Goal: Information Seeking & Learning: Learn about a topic

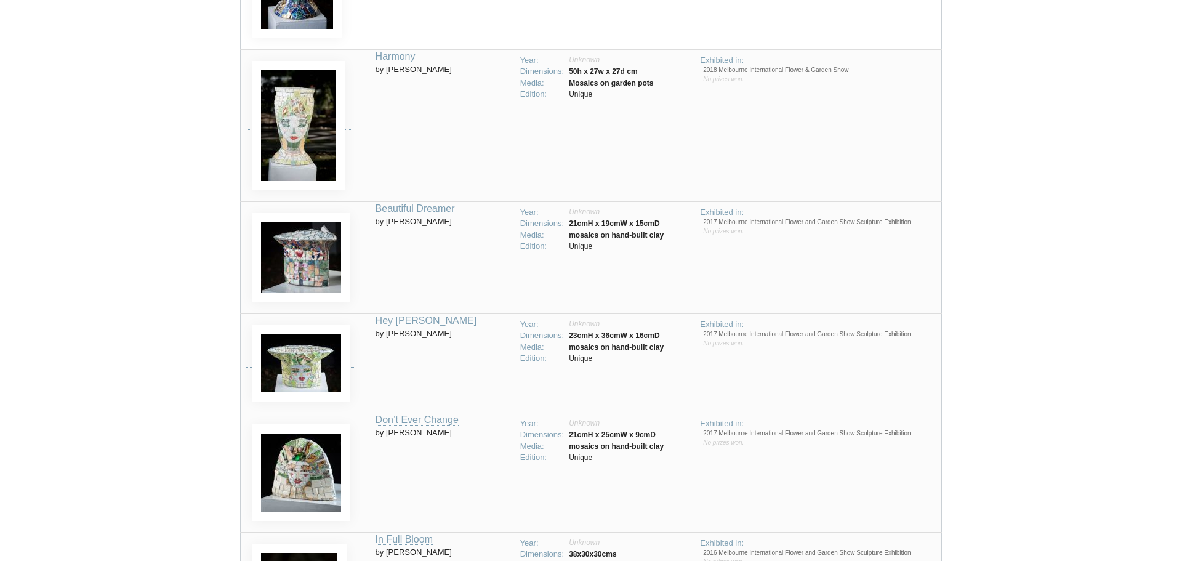
scroll to position [216, 0]
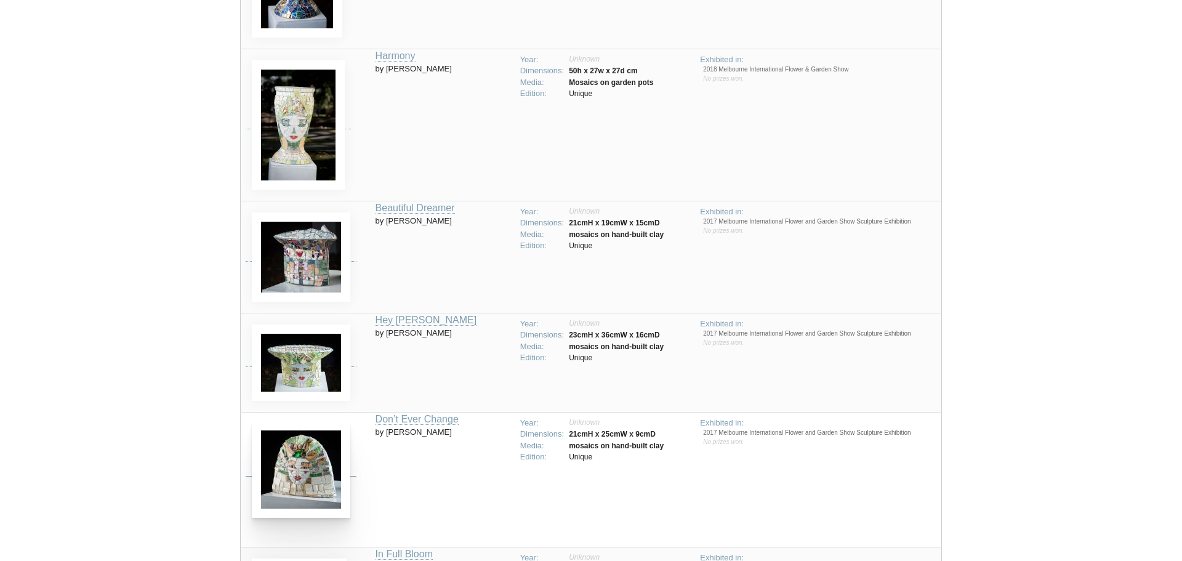
click at [314, 459] on img at bounding box center [301, 469] width 99 height 97
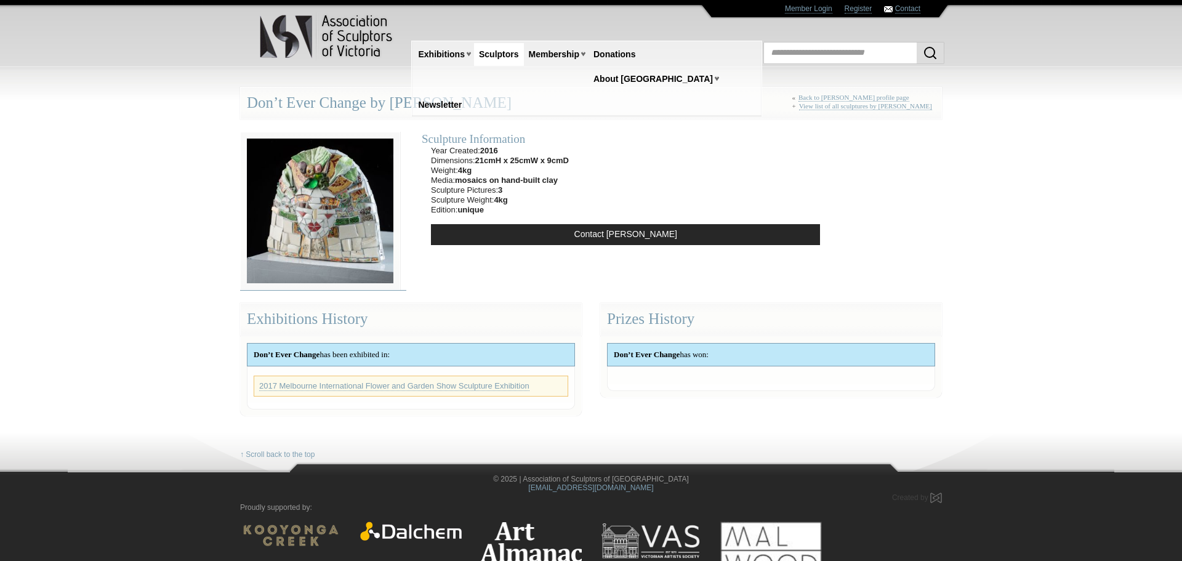
click at [307, 210] on img at bounding box center [320, 211] width 160 height 158
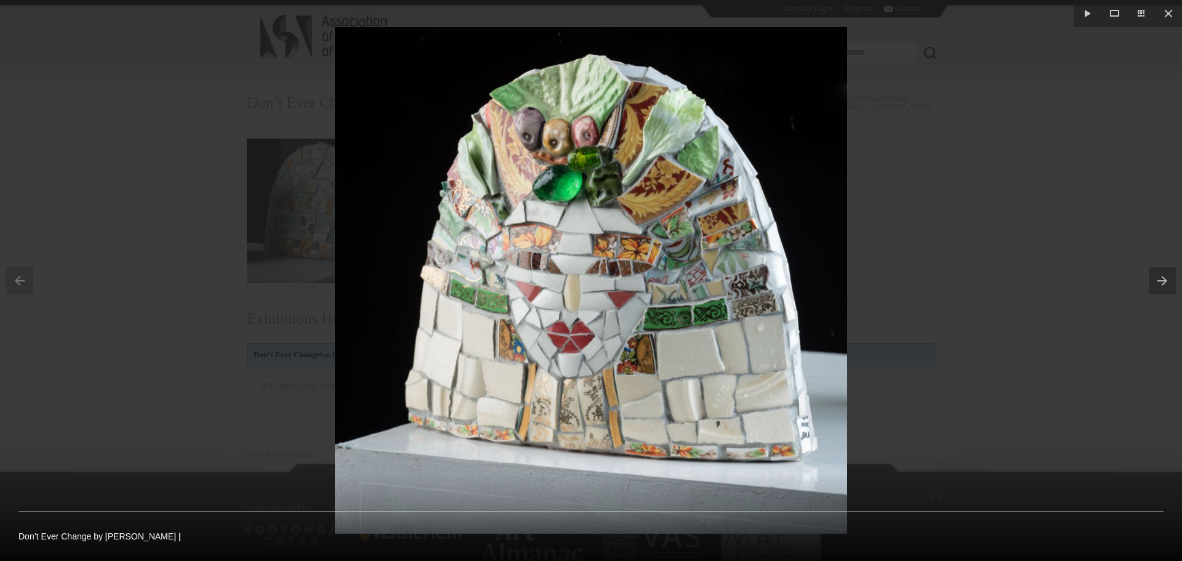
click at [621, 376] on img at bounding box center [591, 280] width 512 height 507
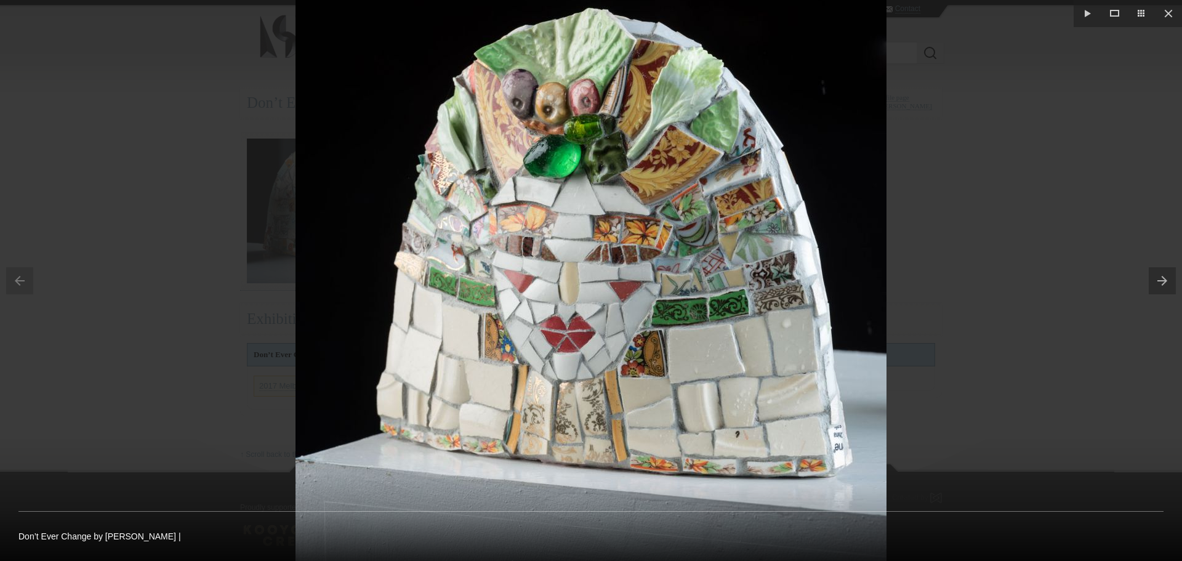
click at [1166, 275] on button at bounding box center [1165, 281] width 33 height 62
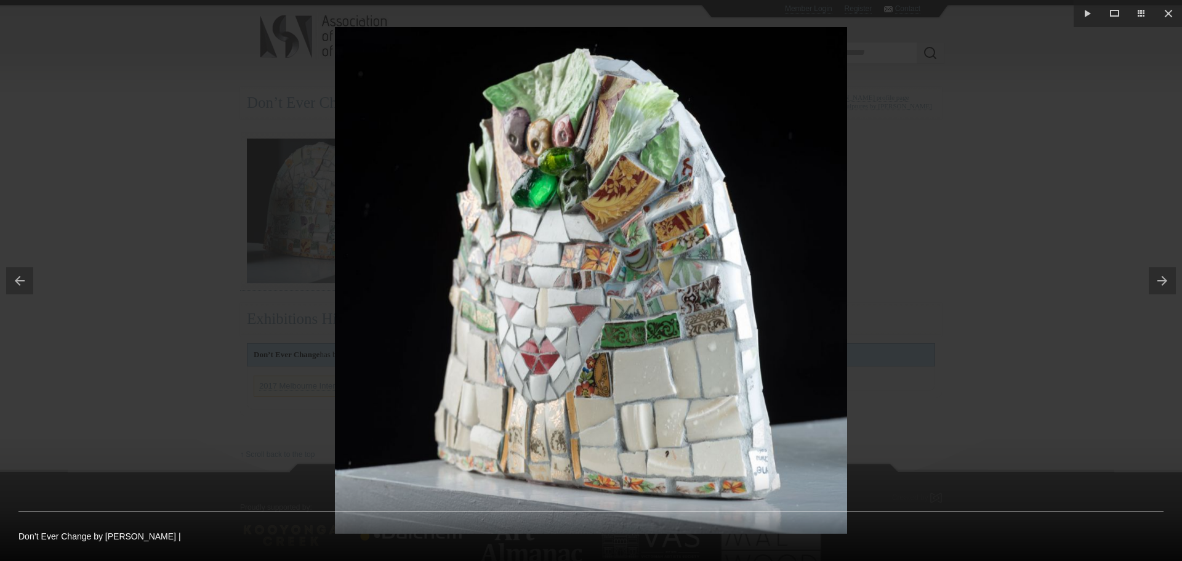
click at [1161, 278] on button at bounding box center [1165, 281] width 33 height 62
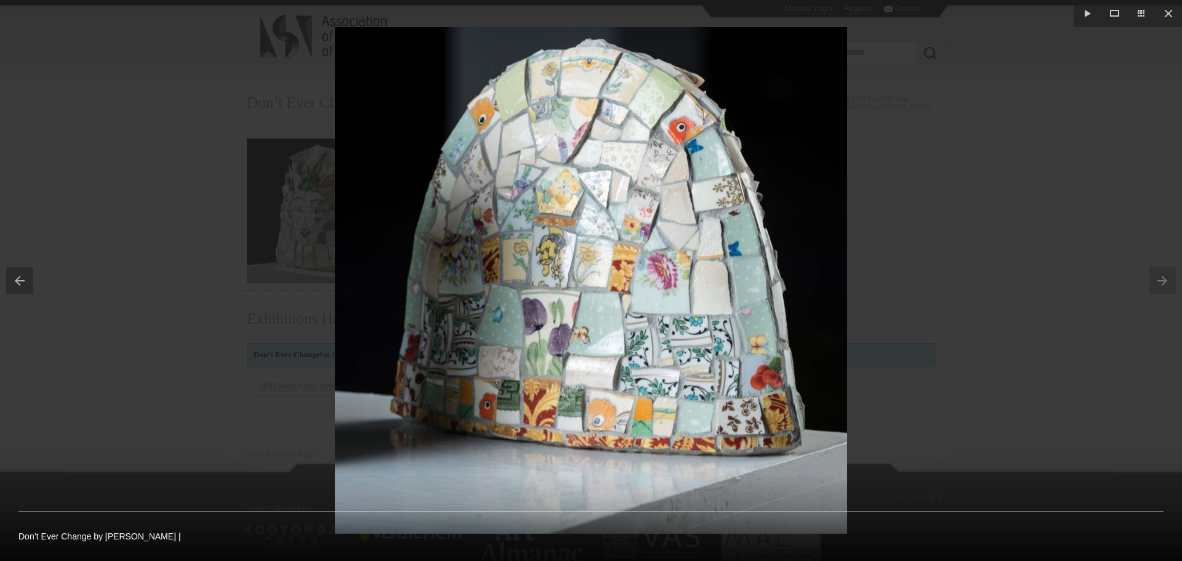
click at [23, 283] on button at bounding box center [16, 281] width 33 height 62
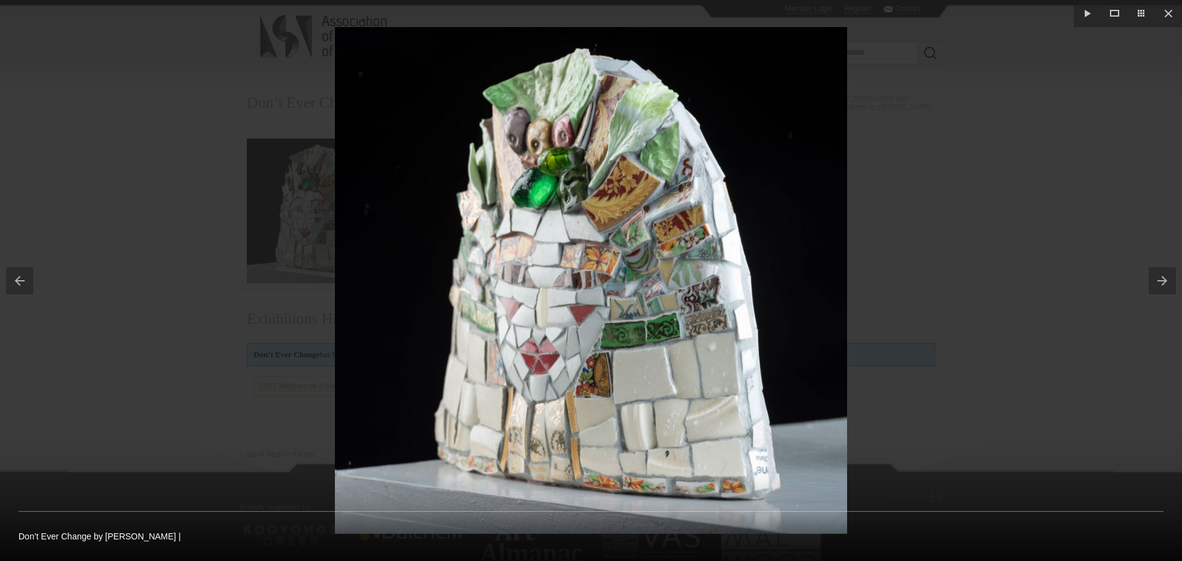
click at [23, 283] on button at bounding box center [16, 281] width 33 height 62
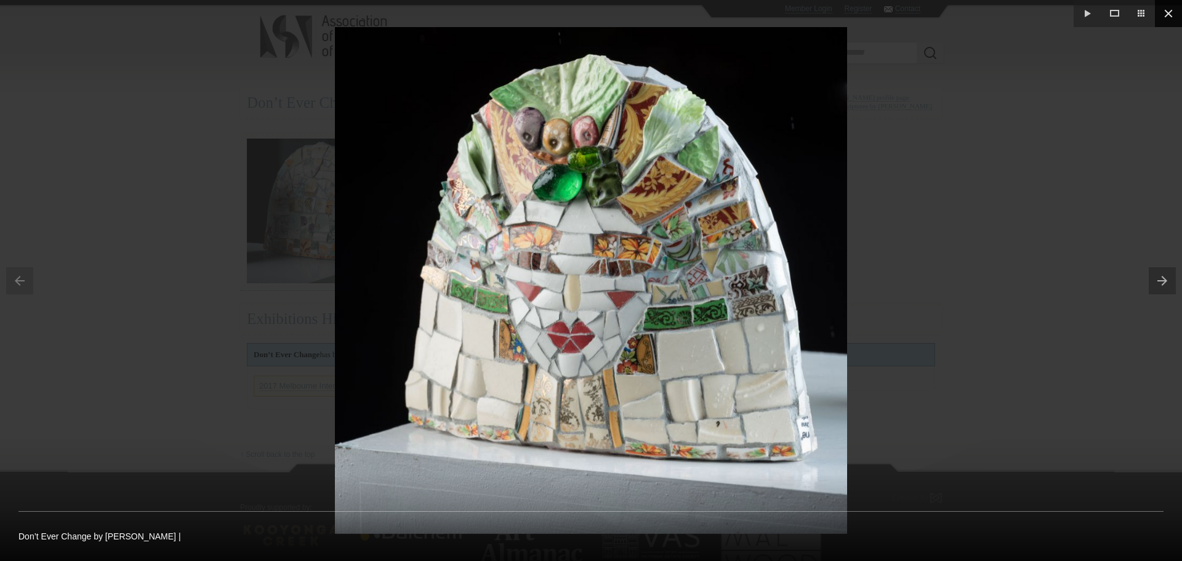
click at [1174, 13] on button at bounding box center [1168, 13] width 27 height 27
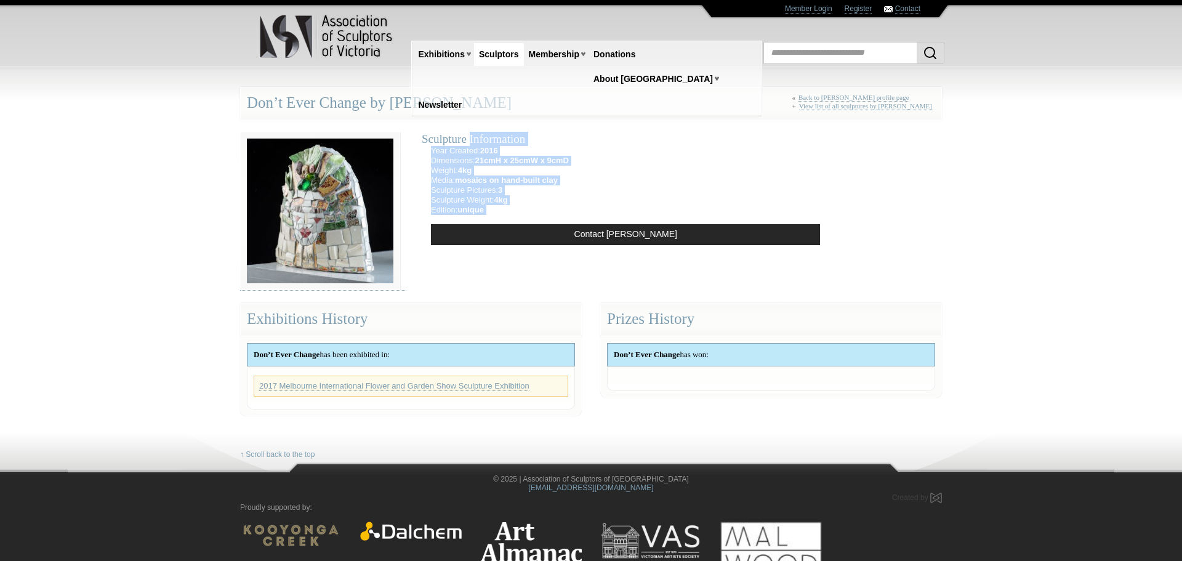
drag, startPoint x: 429, startPoint y: 136, endPoint x: 586, endPoint y: 195, distance: 167.8
click at [586, 195] on div "Sculpture Information Year Created: 2016 Dimensions: 21cmH x 25cmW x 9cmD Weigh…" at bounding box center [626, 189] width 420 height 141
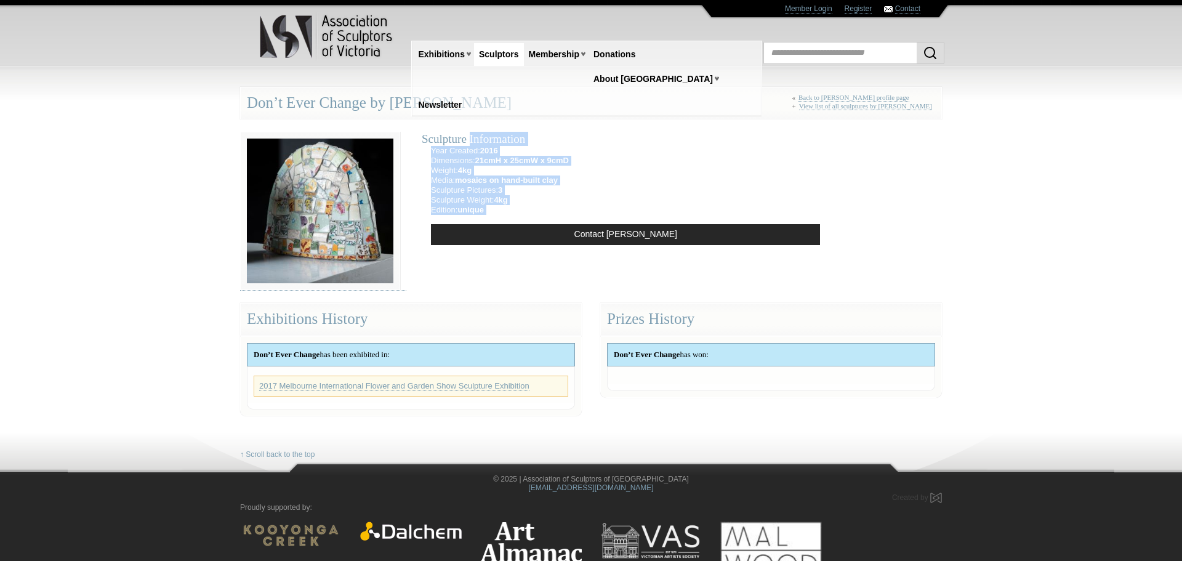
copy div "Sculpture Information Year Created: 2016 Dimensions: 21cmH x 25cmW x 9cmD Weigh…"
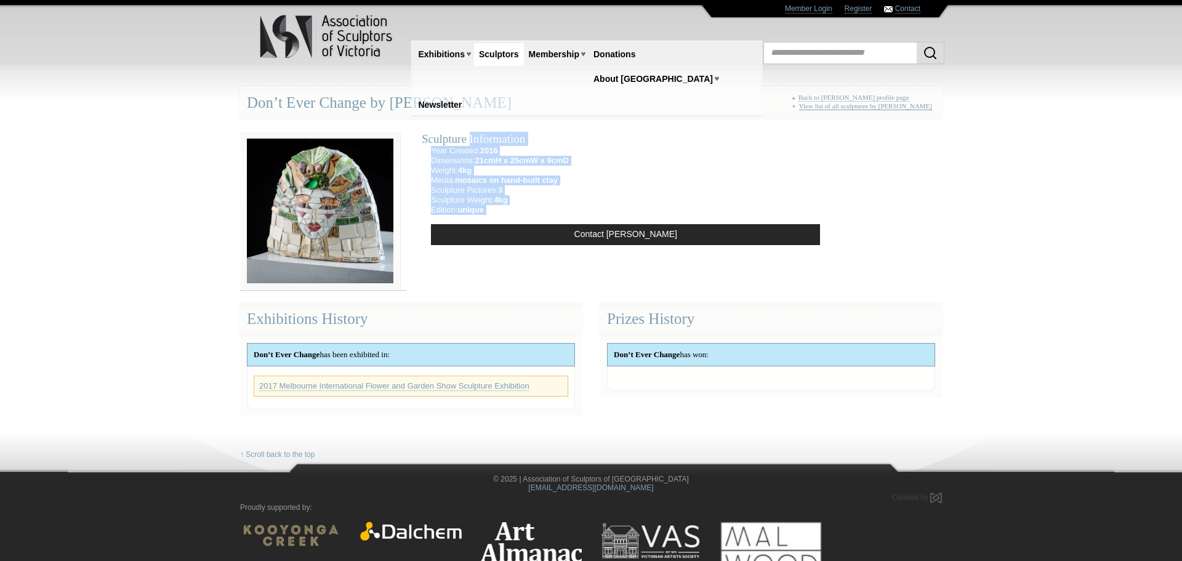
click at [862, 105] on link "View list of all sculptures by [PERSON_NAME]" at bounding box center [865, 106] width 133 height 8
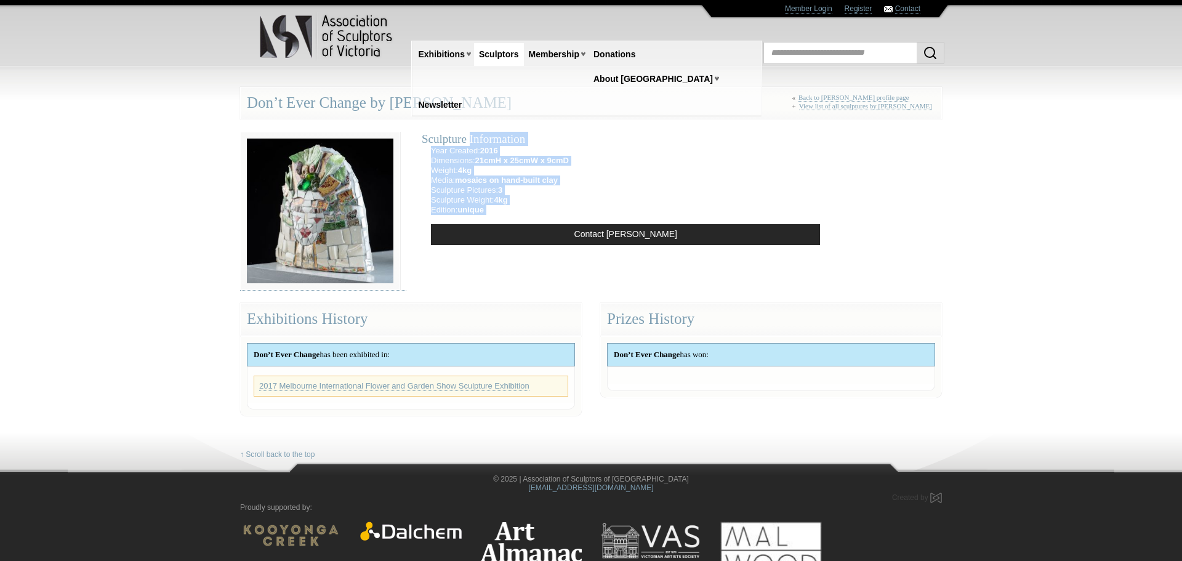
click at [749, 170] on div "Sculpture Information Year Created: 2016 Dimensions: 21cmH x 25cmW x 9cmD Weigh…" at bounding box center [626, 189] width 420 height 141
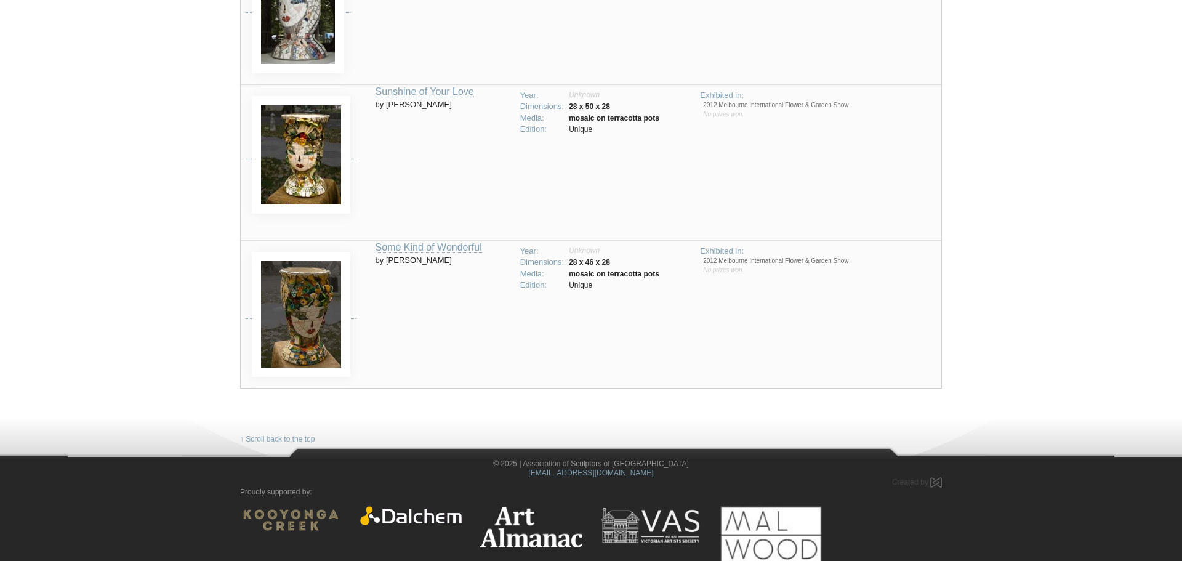
scroll to position [1676, 0]
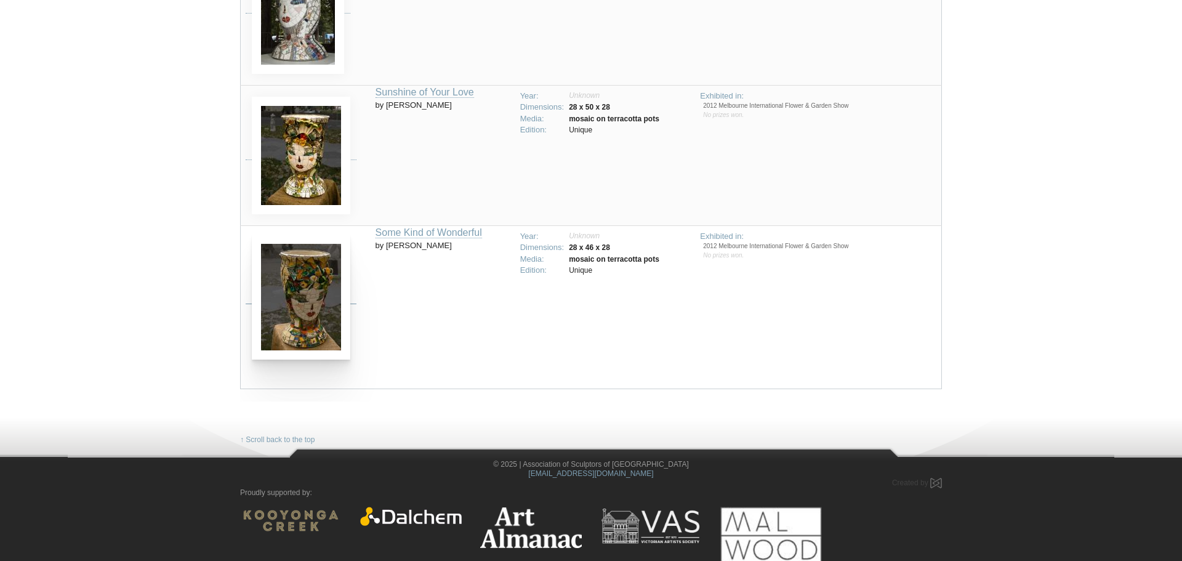
click at [285, 297] on img at bounding box center [301, 297] width 99 height 125
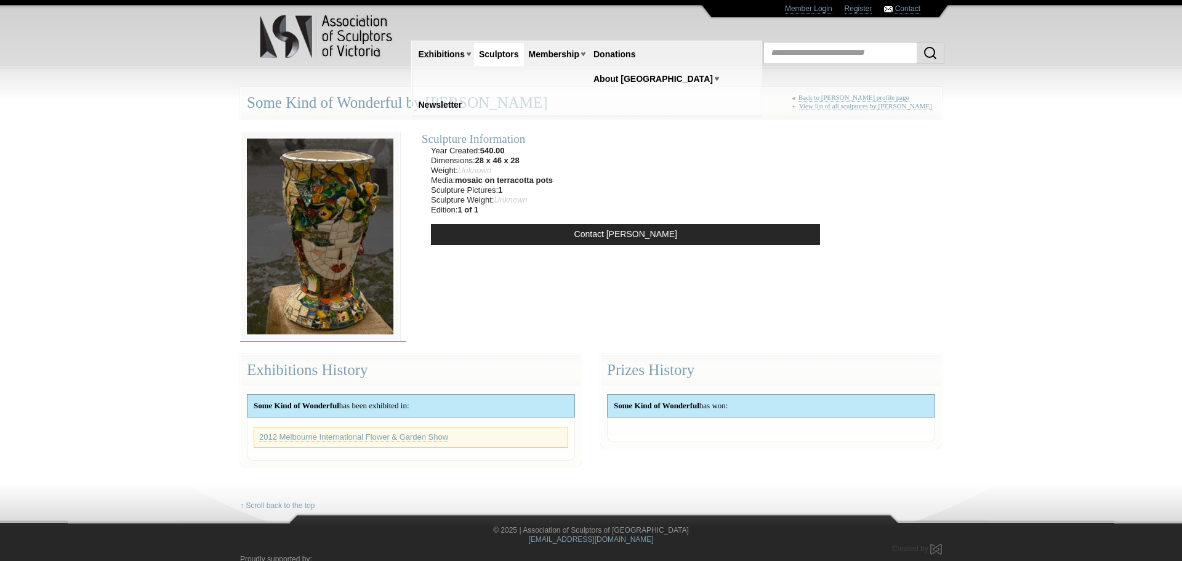
click at [313, 246] on img at bounding box center [320, 236] width 160 height 209
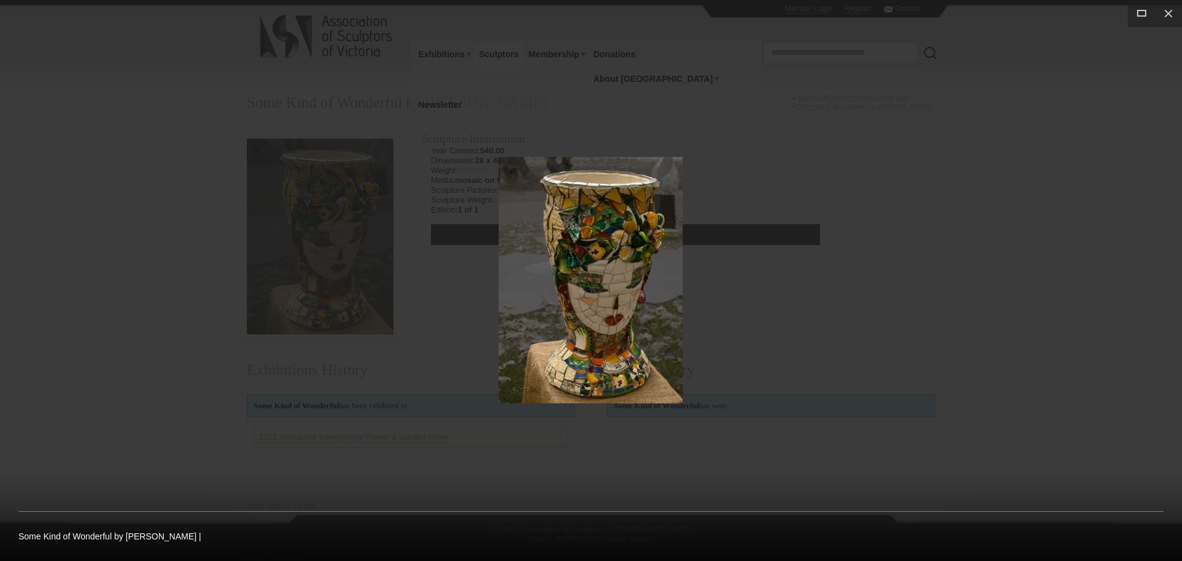
click at [599, 317] on img at bounding box center [591, 280] width 184 height 246
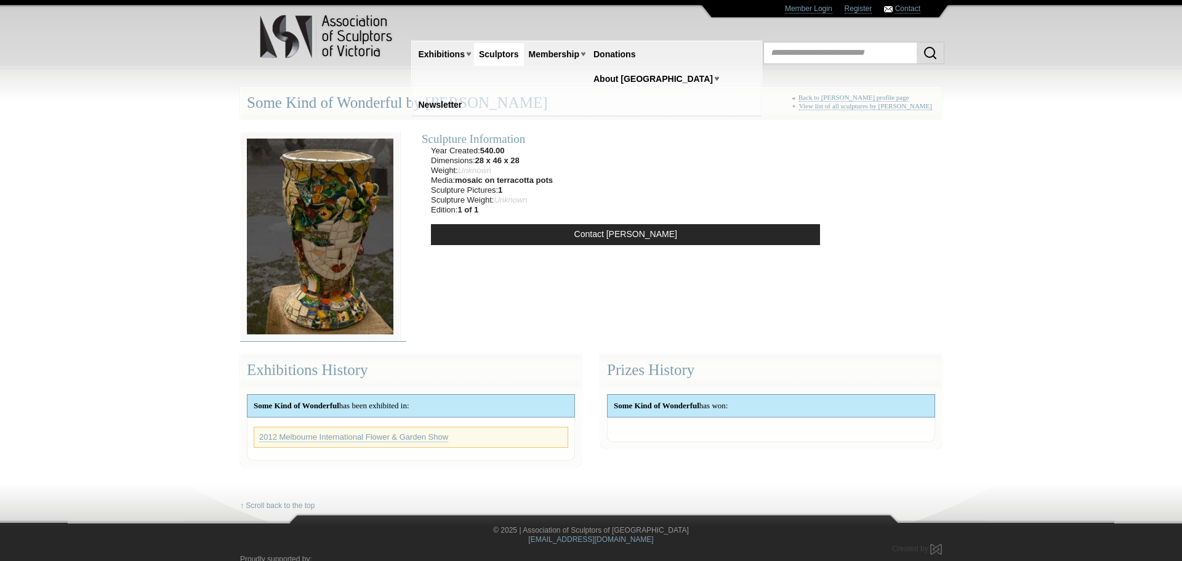
click at [352, 235] on img at bounding box center [320, 236] width 160 height 209
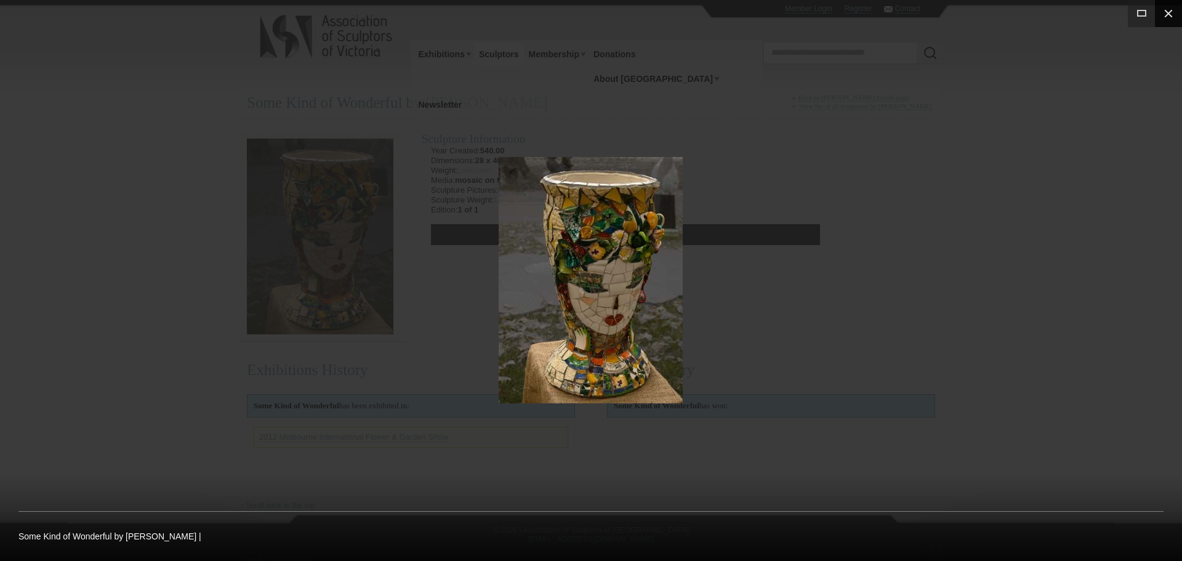
click at [1172, 13] on button at bounding box center [1168, 13] width 27 height 27
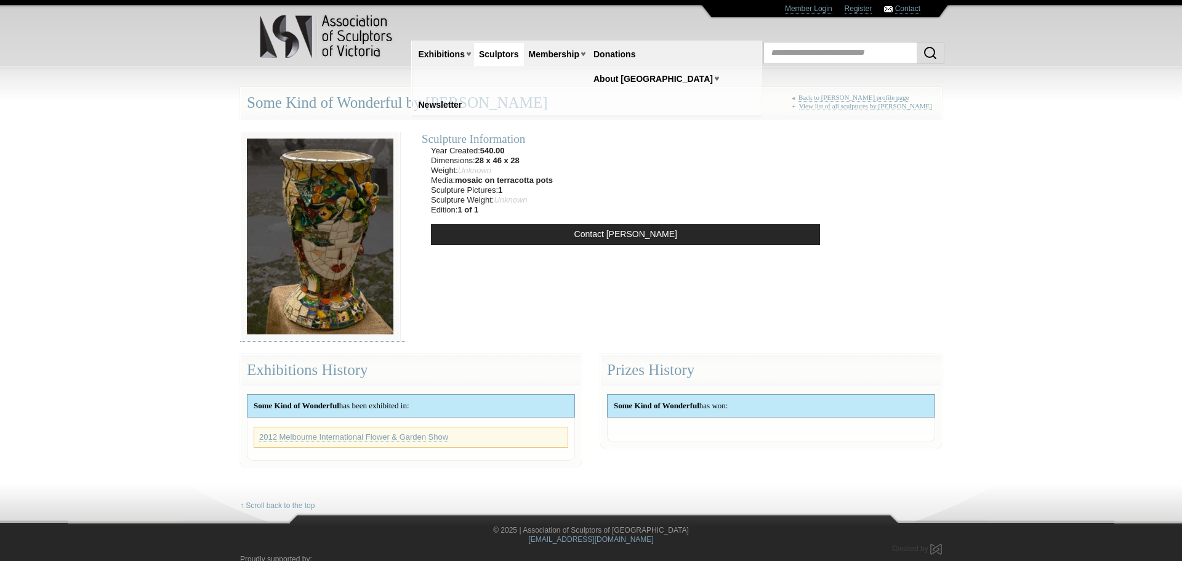
drag, startPoint x: 433, startPoint y: 138, endPoint x: 559, endPoint y: 209, distance: 144.2
click at [559, 209] on div "Sculpture Information Year Created: 540.00 Dimensions: 28 x 46 x 28 Weight: Unk…" at bounding box center [626, 189] width 420 height 141
copy div "Sculpture Information Year Created: 540.00 Dimensions: 28 x 46 x 28 Weight: Unk…"
click at [922, 296] on section "Sculpture Information Year Created: 540.00 Dimensions: 28 x 46 x 28 Weight: Unk…" at bounding box center [591, 230] width 720 height 222
click at [888, 201] on section "Sculpture Information Year Created: 540.00 Dimensions: 28 x 46 x 28 Weight: Unk…" at bounding box center [591, 230] width 720 height 222
